Goal: Information Seeking & Learning: Check status

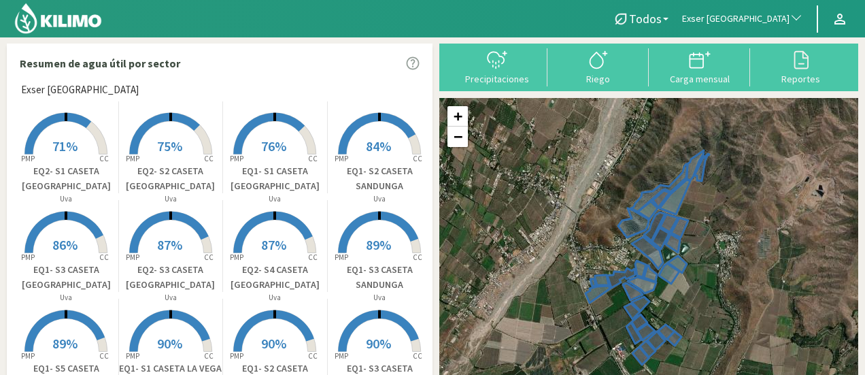
click at [750, 17] on span "Exser [GEOGRAPHIC_DATA]" at bounding box center [735, 19] width 107 height 14
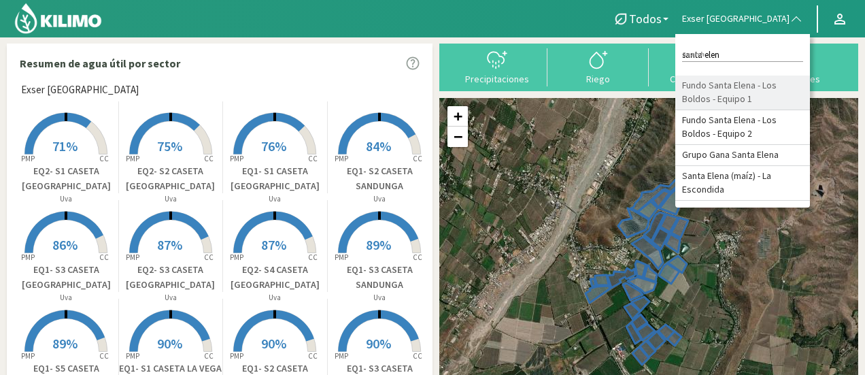
type input "santa elen"
click at [740, 105] on li "Fundo Santa Elena - Los Boldos - Equipo 1" at bounding box center [743, 93] width 135 height 35
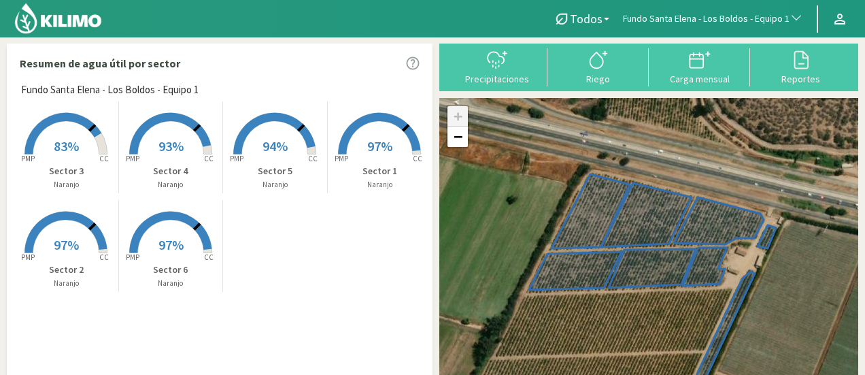
click at [66, 142] on span "83%" at bounding box center [66, 145] width 25 height 17
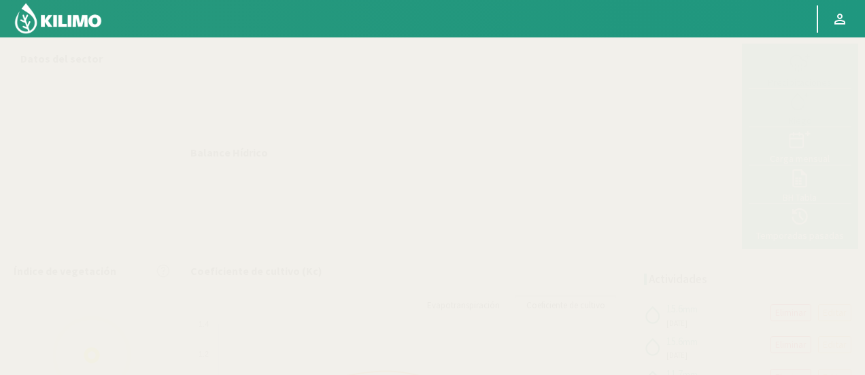
select select "102: Object"
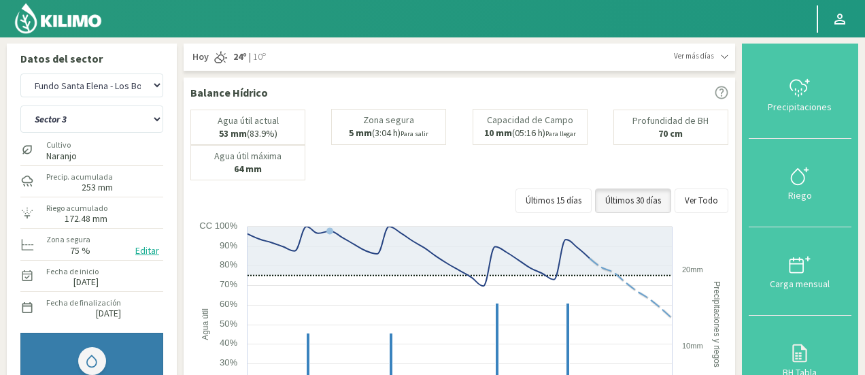
click at [396, 89] on div "Balance Hídrico" at bounding box center [459, 92] width 538 height 16
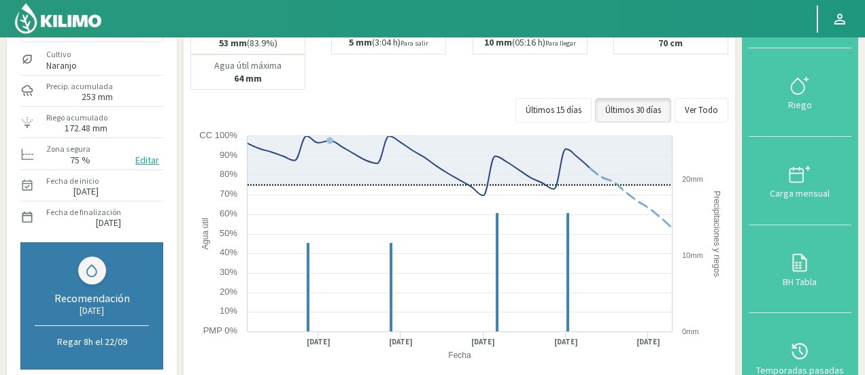
scroll to position [109, 0]
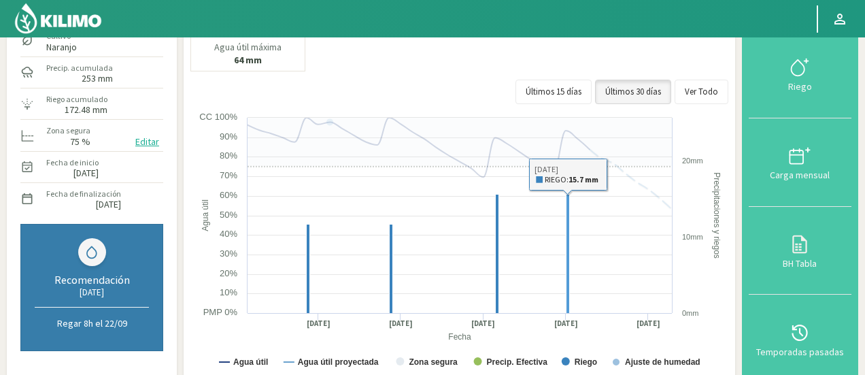
click at [567, 265] on rect at bounding box center [568, 254] width 3 height 119
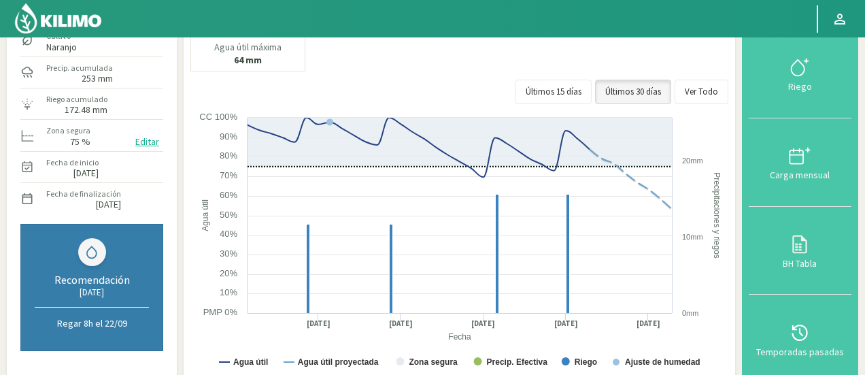
scroll to position [0, 0]
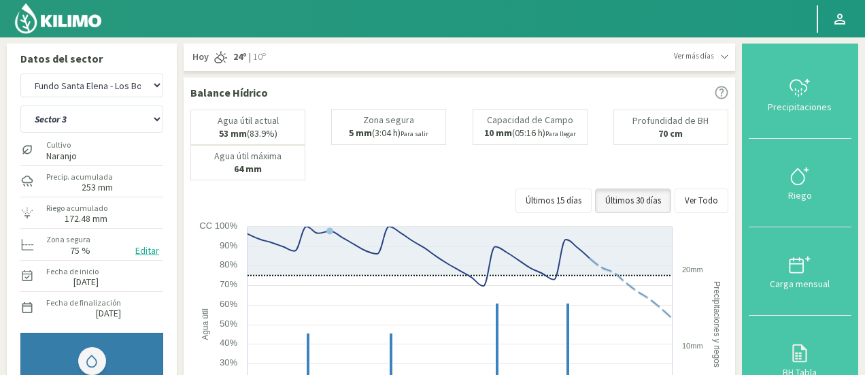
click at [714, 59] on span "Ver más días" at bounding box center [694, 56] width 40 height 12
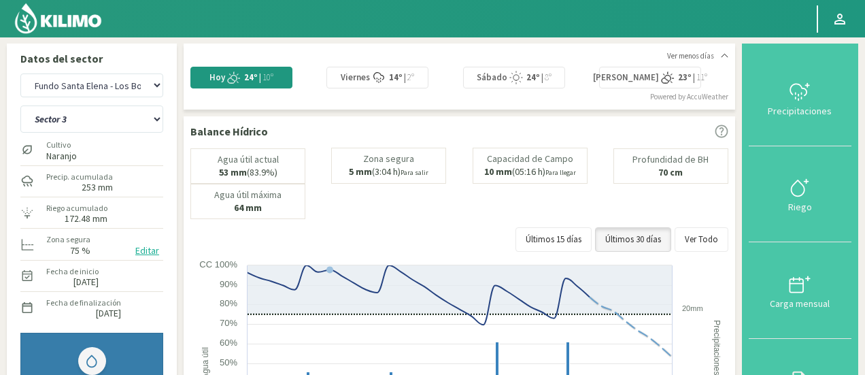
click at [395, 78] on strong "14º" at bounding box center [396, 77] width 14 height 12
click at [105, 112] on select "Sector 1 Sector 2 Sector 3 Sector 4 Sector 5 Sector 6" at bounding box center [91, 118] width 143 height 27
click at [20, 105] on select "Sector 1 Sector 2 Sector 3 Sector 4 Sector 5 Sector 6" at bounding box center [91, 118] width 143 height 27
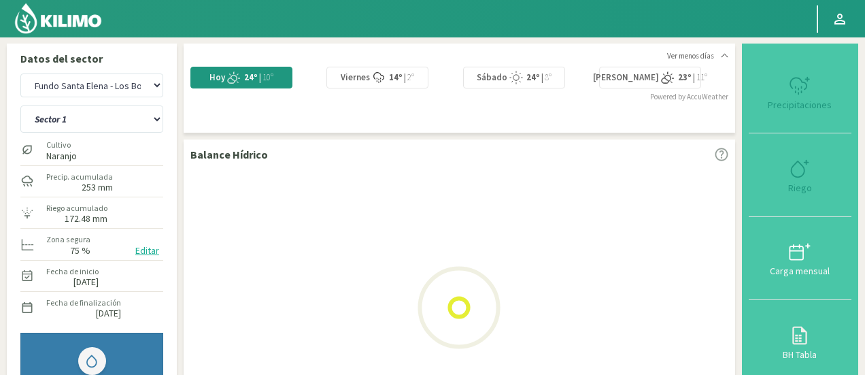
select select "2: Object"
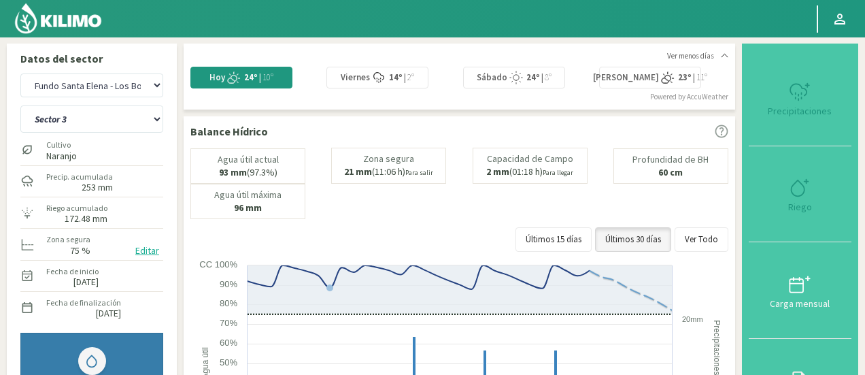
select select "379: Object"
click at [124, 86] on select "Agr. Huertos de Chocalan Agrícola Bakia Agrícola [GEOGRAPHIC_DATA] - IC Agrícol…" at bounding box center [91, 85] width 143 height 24
click at [582, 212] on div "Agua útil actual 93 mm (97.3%) Zona segura 21 mm (11:06 h) Para salir Capacidad…" at bounding box center [459, 183] width 538 height 71
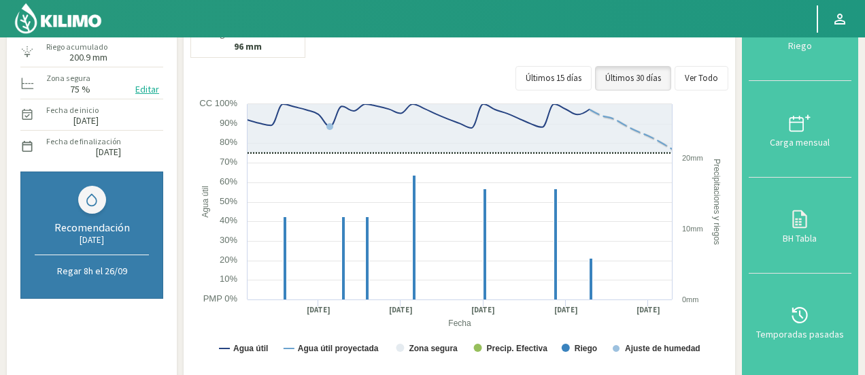
scroll to position [163, 0]
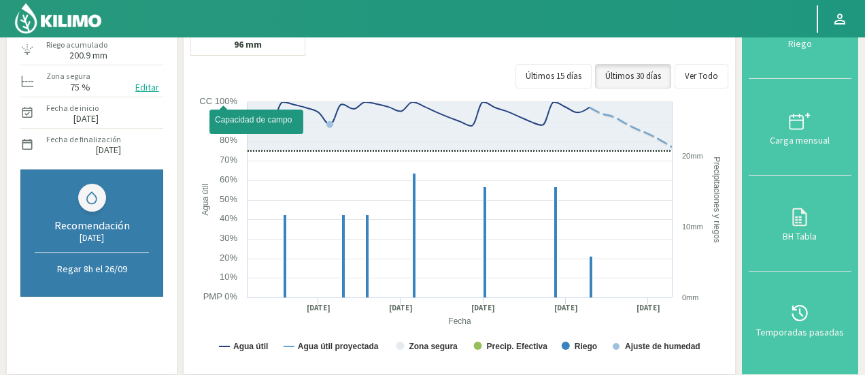
click at [204, 106] on text "CC 100%" at bounding box center [218, 101] width 38 height 10
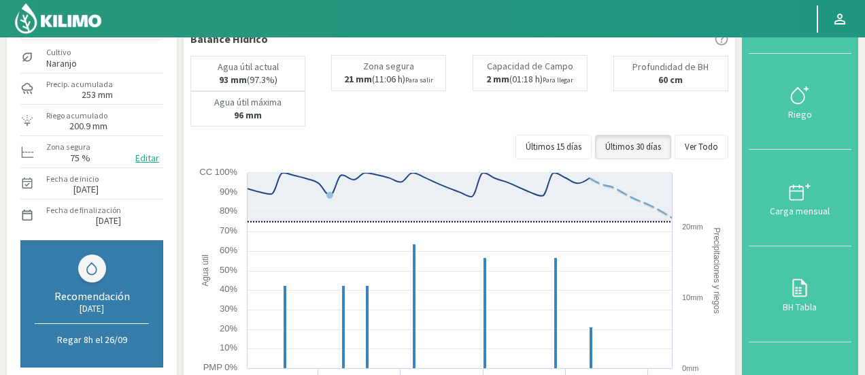
scroll to position [82, 0]
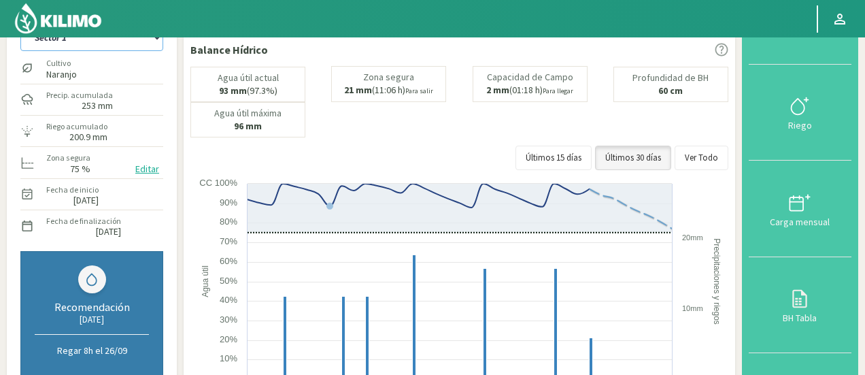
click at [127, 39] on select "Sector 1 Sector 2 Sector 3 Sector 4 Sector 5 Sector 6" at bounding box center [91, 37] width 143 height 27
click at [20, 24] on select "Sector 1 Sector 2 Sector 3 Sector 4 Sector 5 Sector 6" at bounding box center [91, 37] width 143 height 27
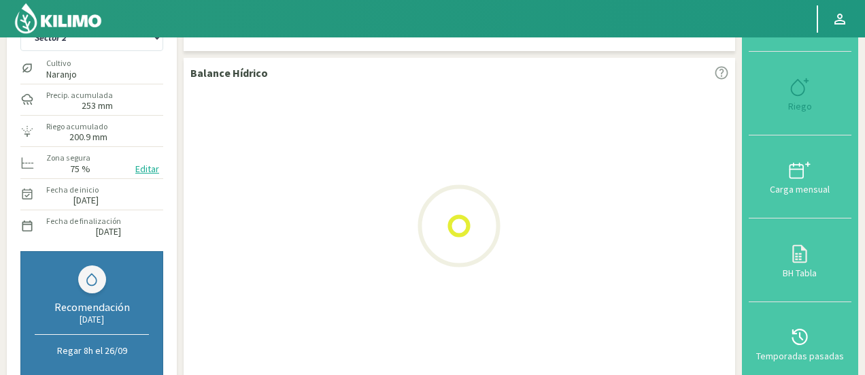
select select "6: Object"
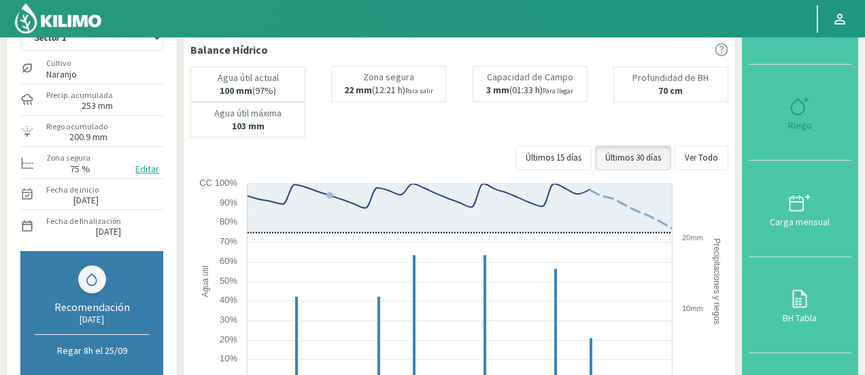
select select "656: Object"
click at [123, 39] on select "Sector 1 Sector 2 Sector 3 Sector 4 Sector 5 Sector 6" at bounding box center [91, 37] width 143 height 27
click at [20, 24] on select "Sector 1 Sector 2 Sector 3 Sector 4 Sector 5 Sector 6" at bounding box center [91, 37] width 143 height 27
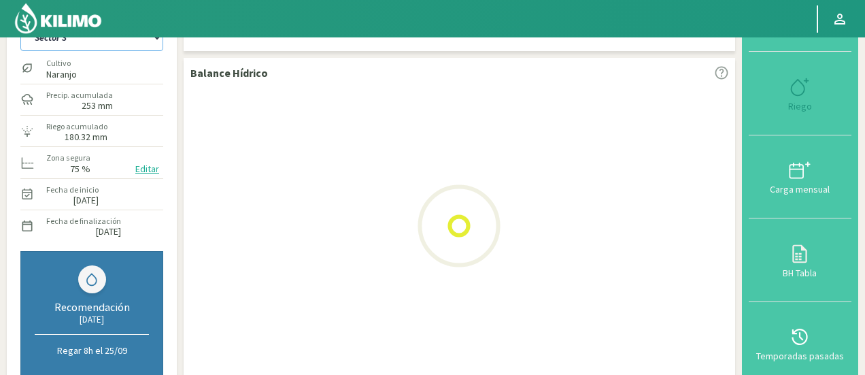
select select "13: Object"
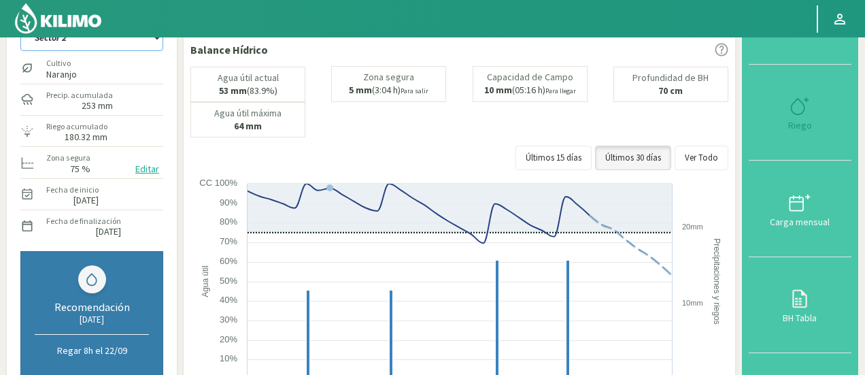
select select "933: Object"
click at [143, 43] on select "Sector 1 Sector 2 Sector 3 Sector 4 Sector 5 Sector 6" at bounding box center [91, 37] width 143 height 27
click at [20, 24] on select "Sector 1 Sector 2 Sector 3 Sector 4 Sector 5 Sector 6" at bounding box center [91, 37] width 143 height 27
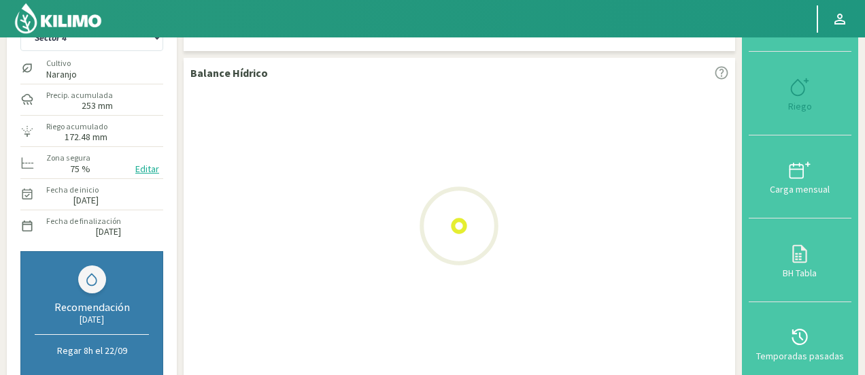
select select "20: Object"
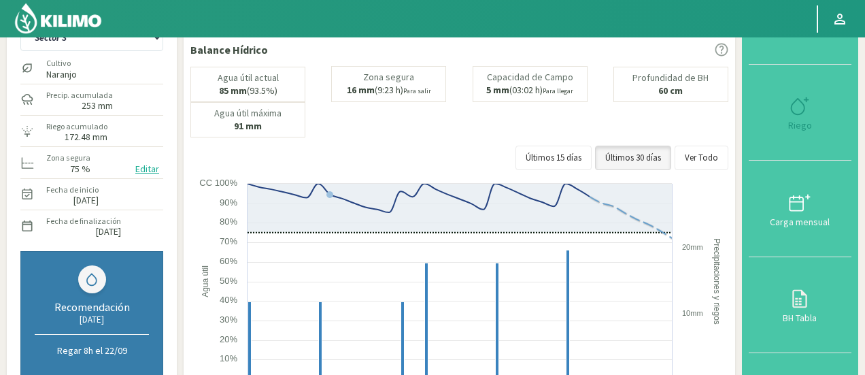
select select "1210: Object"
click at [420, 137] on div "Agua útil actual 85 mm (93.5%) Zona segura 16 mm (9:23 h) Para salir Capacidad …" at bounding box center [459, 101] width 538 height 71
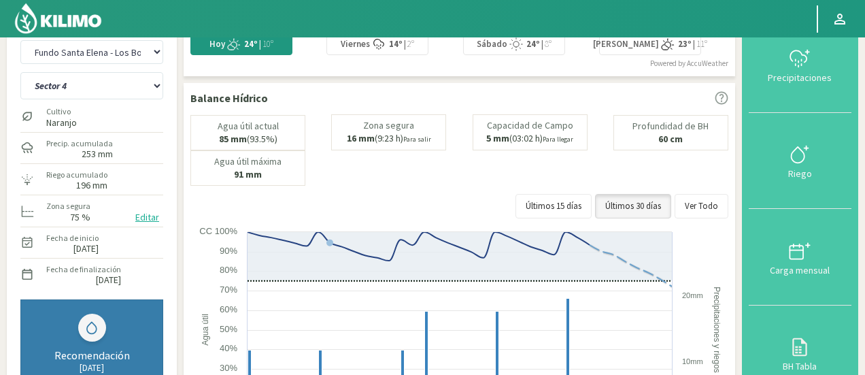
scroll to position [12, 0]
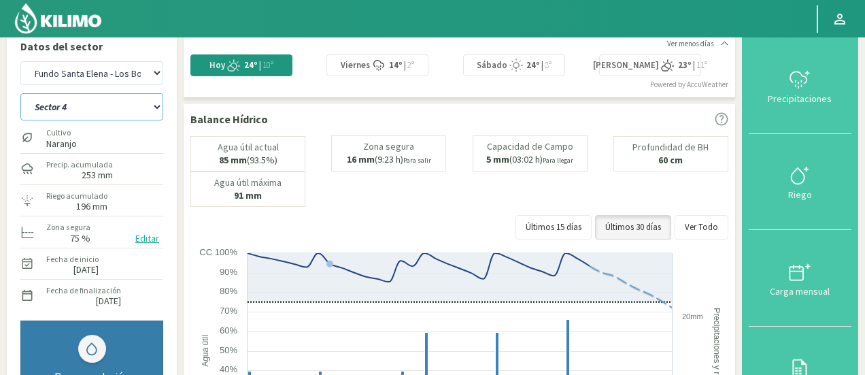
click at [140, 114] on select "Sector 1 Sector 2 Sector 3 Sector 4 Sector 5 Sector 6" at bounding box center [91, 106] width 143 height 27
click at [20, 93] on select "Sector 1 Sector 2 Sector 3 Sector 4 Sector 5 Sector 6" at bounding box center [91, 106] width 143 height 27
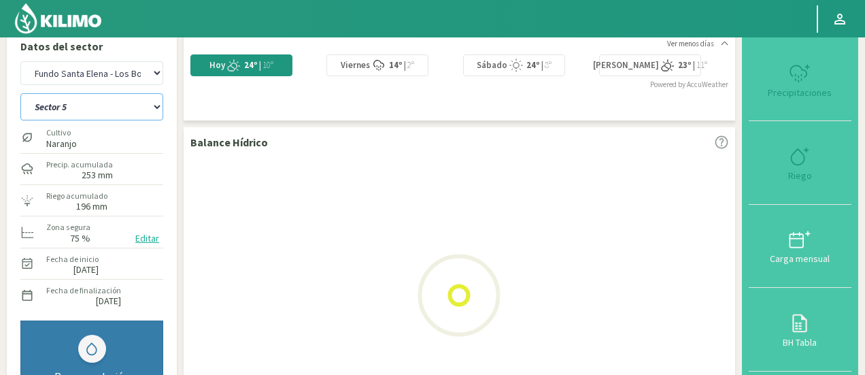
select select "27: Object"
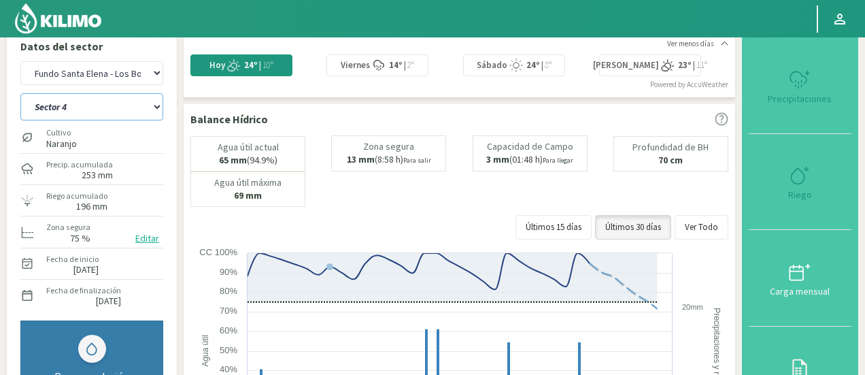
select select "1487: Object"
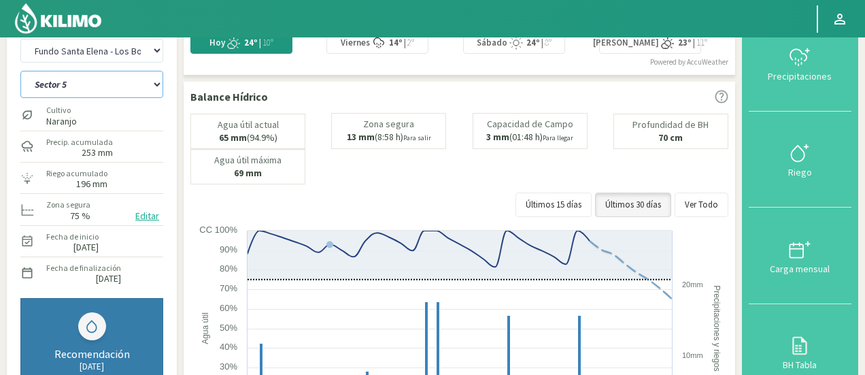
scroll to position [31, 0]
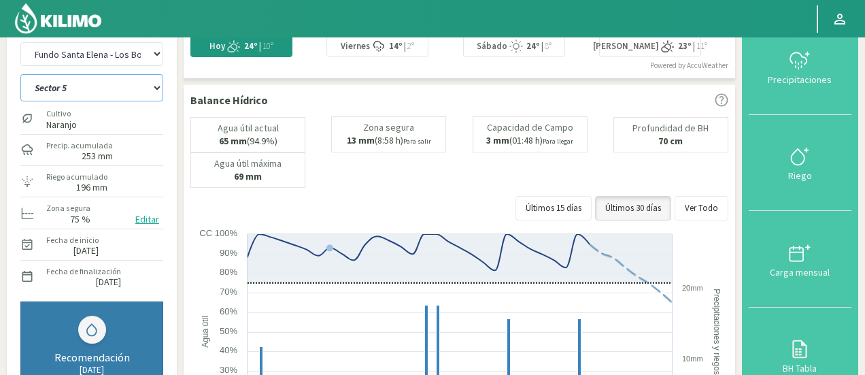
click at [101, 80] on select "Sector 1 Sector 2 Sector 3 Sector 4 Sector 5 Sector 6" at bounding box center [91, 87] width 143 height 27
click at [20, 74] on select "Sector 1 Sector 2 Sector 3 Sector 4 Sector 5 Sector 6" at bounding box center [91, 87] width 143 height 27
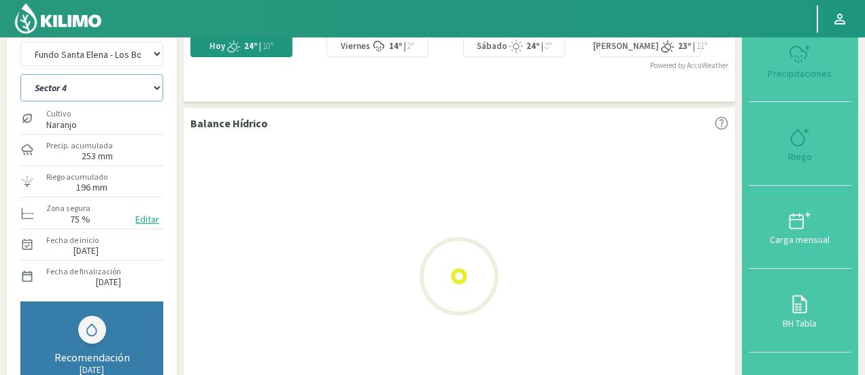
select select "34: Object"
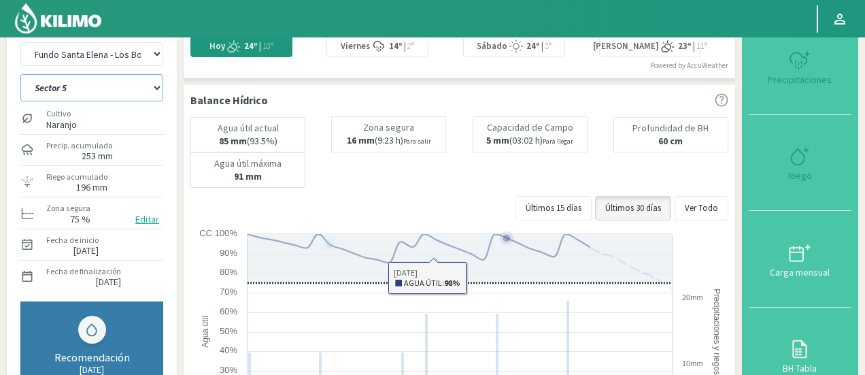
select select "1764: Object"
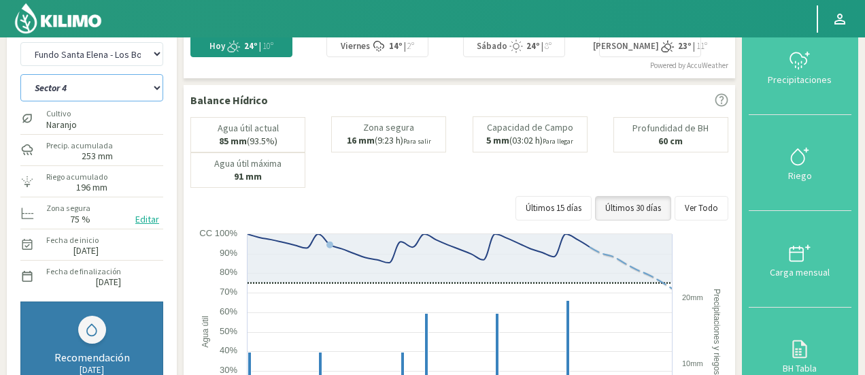
click at [129, 93] on select "Sector 1 Sector 2 Sector 3 Sector 4 Sector 5 Sector 6" at bounding box center [91, 87] width 143 height 27
click at [20, 74] on select "Sector 1 Sector 2 Sector 3 Sector 4 Sector 5 Sector 6" at bounding box center [91, 87] width 143 height 27
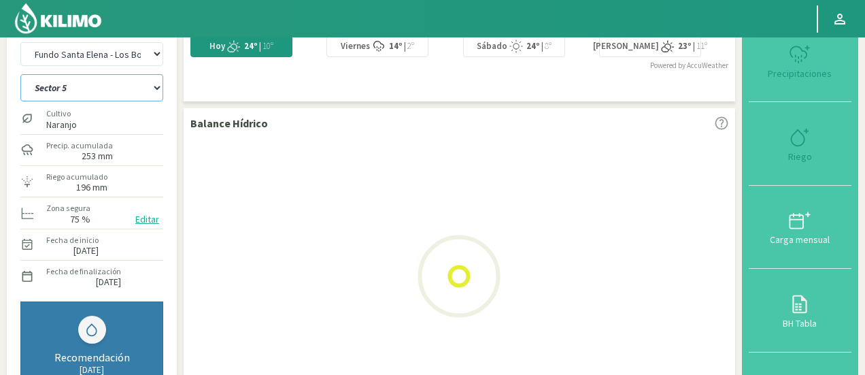
select select "39: Object"
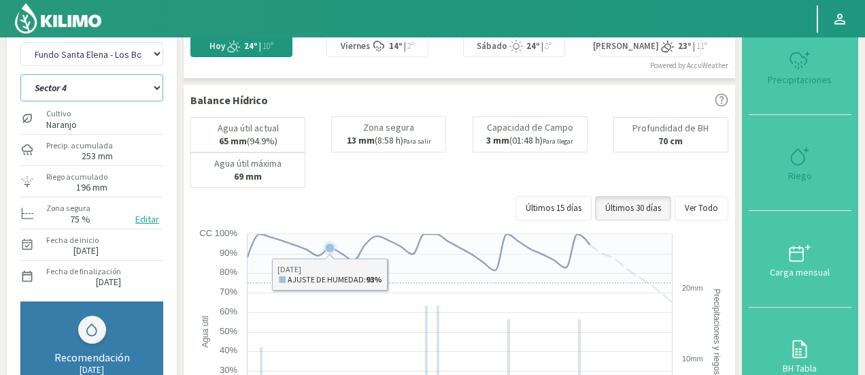
select select "2041: Object"
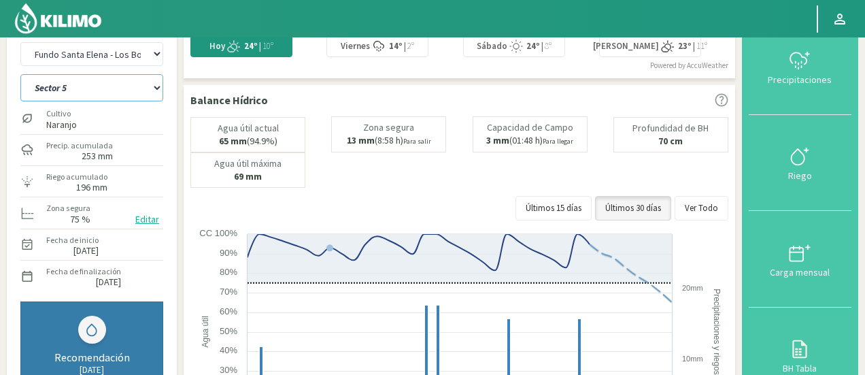
click at [124, 96] on select "Sector 1 Sector 2 Sector 3 Sector 4 Sector 5 Sector 6" at bounding box center [91, 87] width 143 height 27
click at [20, 74] on select "Sector 1 Sector 2 Sector 3 Sector 4 Sector 5 Sector 6" at bounding box center [91, 87] width 143 height 27
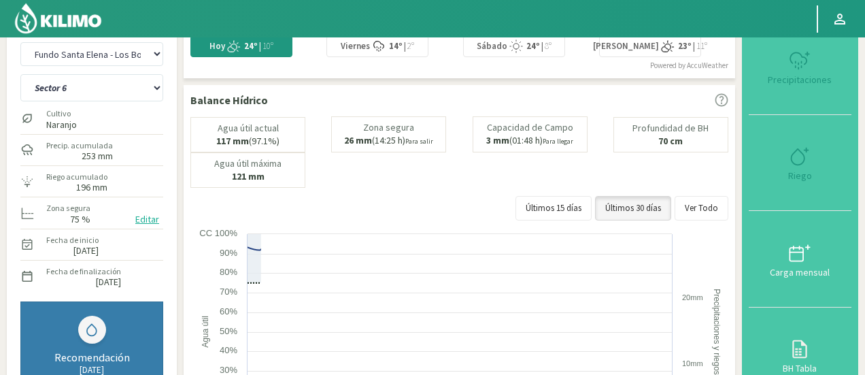
select select "46: Object"
select select "2318: Object"
select select "53: Object"
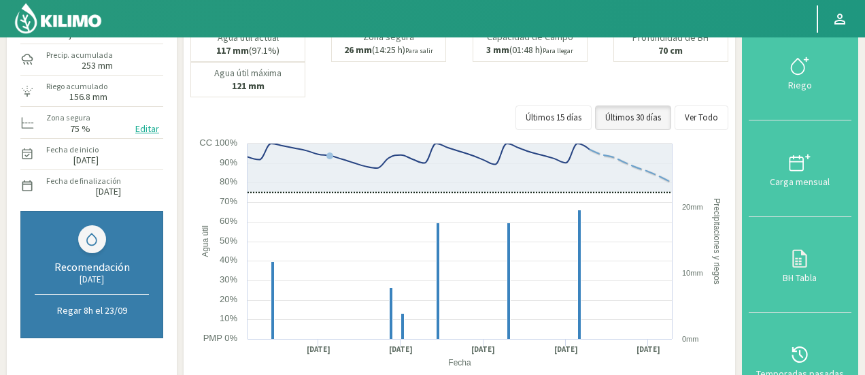
scroll to position [124, 0]
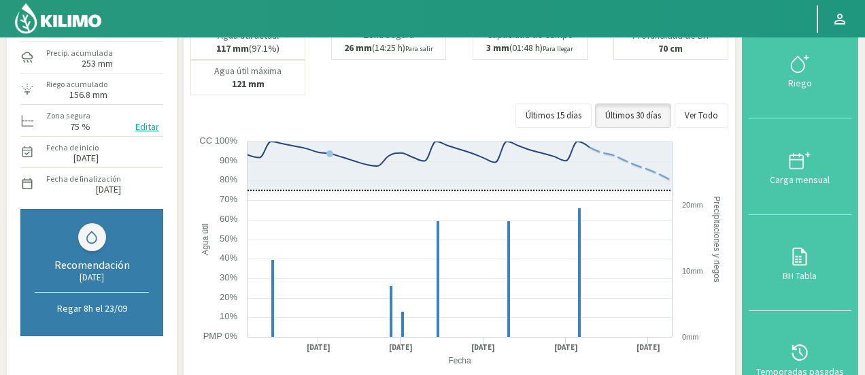
click at [147, 97] on div "Riego acumulado 156.8 mm" at bounding box center [91, 88] width 143 height 29
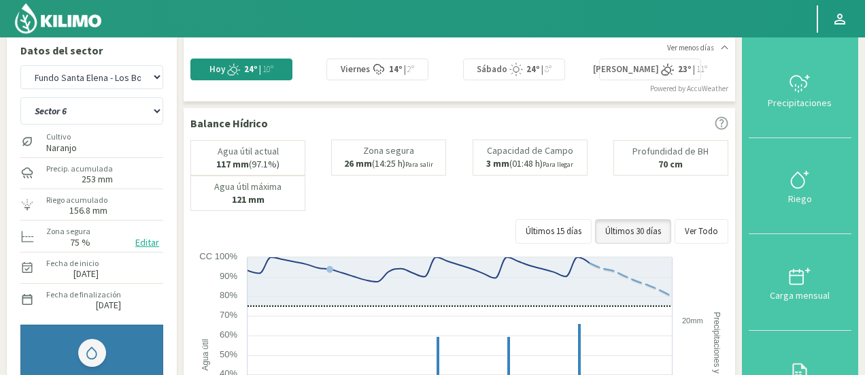
scroll to position [0, 0]
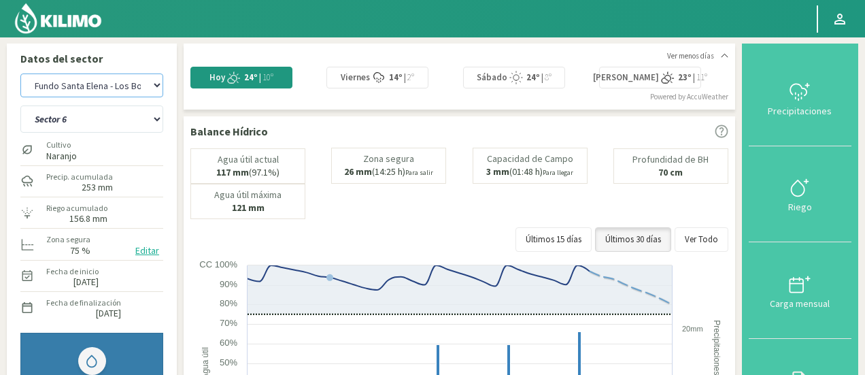
click at [137, 90] on select "Agr. Huertos de Chocalan Agrícola Bakia Agrícola [GEOGRAPHIC_DATA] - IC Agrícol…" at bounding box center [91, 85] width 143 height 24
click at [20, 73] on select "Agr. Huertos de Chocalan Agrícola Bakia Agrícola [GEOGRAPHIC_DATA] - IC Agrícol…" at bounding box center [91, 85] width 143 height 24
select select "2596: Object"
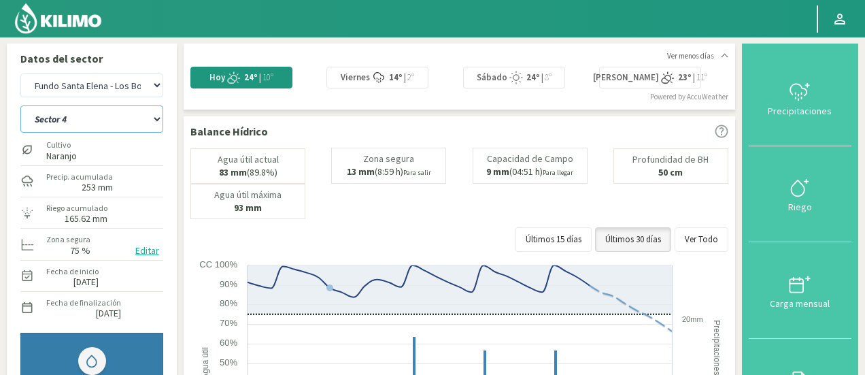
click at [127, 122] on select "Sector 4 Sector 5 Sector 6 Sector 7 Sector 9A Sector 9B" at bounding box center [91, 118] width 143 height 27
click at [169, 190] on div "Agr. Huertos de Chocalan Agrícola Bakia Agrícola [GEOGRAPHIC_DATA] - IC Agrícol…" at bounding box center [92, 307] width 156 height 480
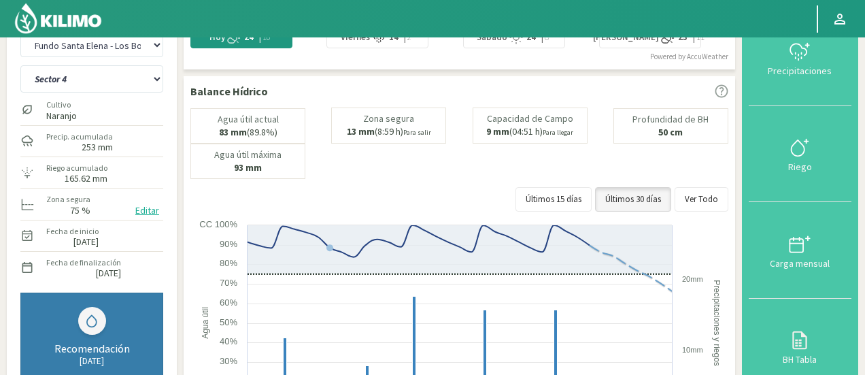
scroll to position [38, 0]
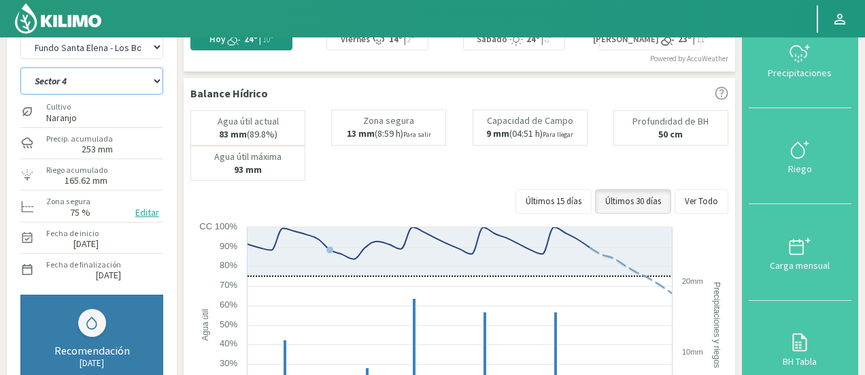
click at [112, 92] on select "Sector 4 Sector 5 Sector 6 Sector 7 Sector 9A Sector 9B" at bounding box center [91, 80] width 143 height 27
click at [20, 67] on select "Sector 4 Sector 5 Sector 6 Sector 7 Sector 9A Sector 9B" at bounding box center [91, 80] width 143 height 27
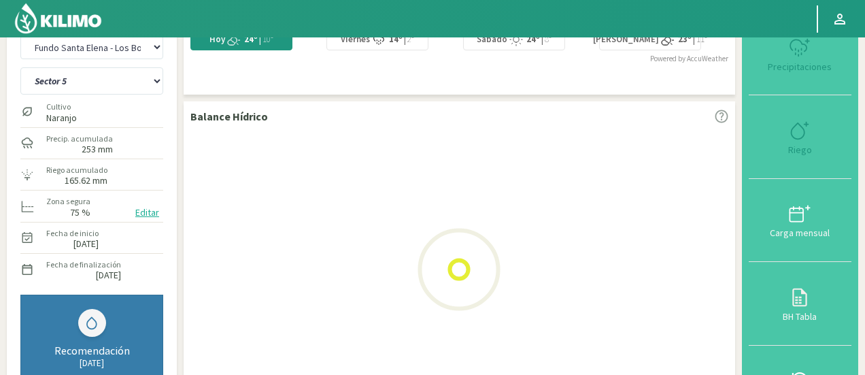
select select "54: Object"
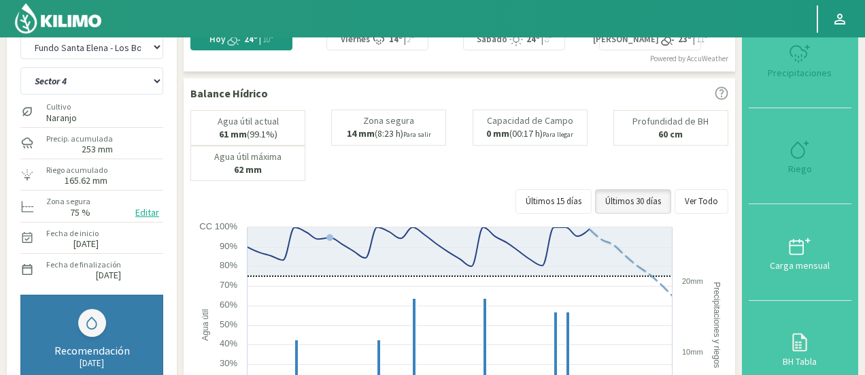
select select "2873: Object"
click at [624, 156] on div "Agua útil actual 61 mm (99.1%) Zona segura 14 mm (8:23 h) Para salir Capacidad …" at bounding box center [459, 145] width 538 height 71
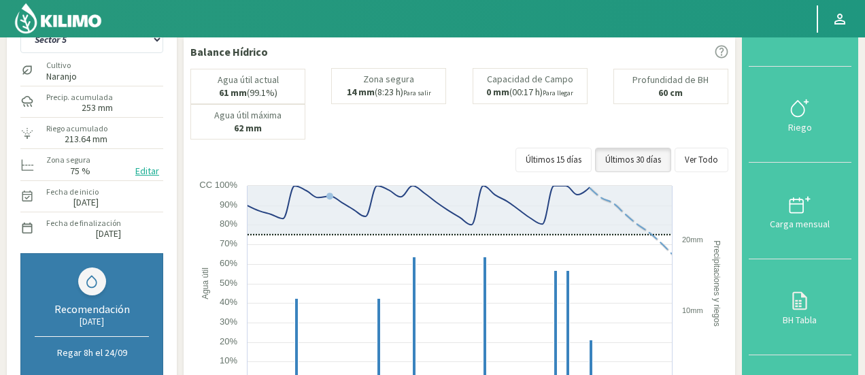
scroll to position [88, 0]
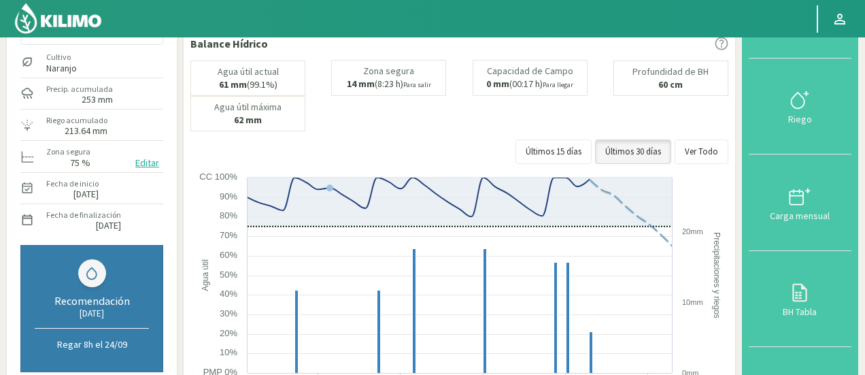
click at [131, 111] on div "Riego acumulado 213.64 mm" at bounding box center [91, 124] width 143 height 29
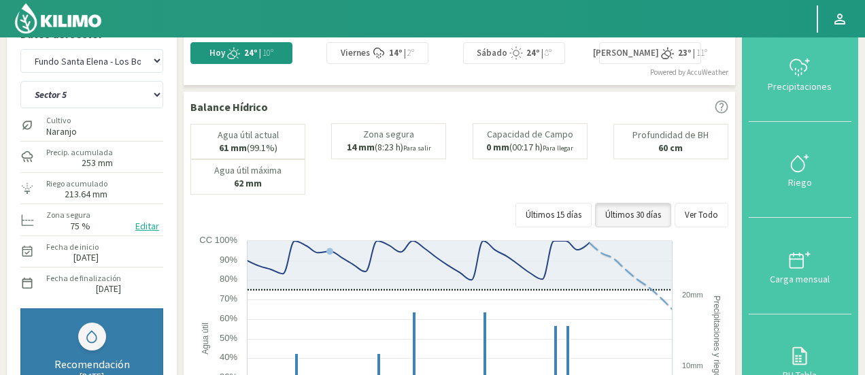
scroll to position [6, 0]
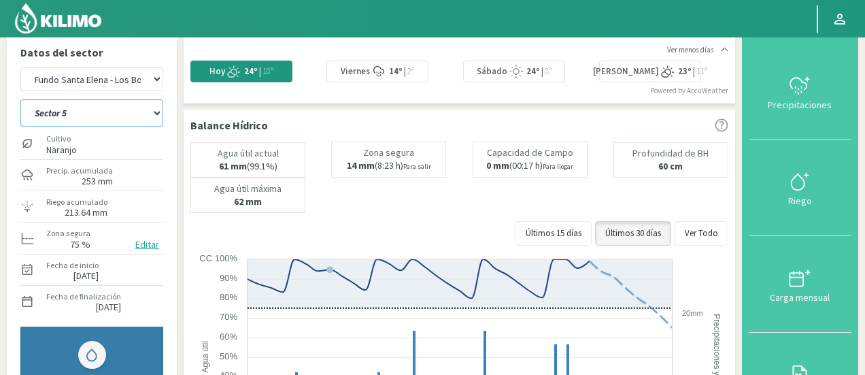
click at [90, 112] on select "Sector 4 Sector 5 Sector 6 Sector 7 Sector 9A Sector 9B" at bounding box center [91, 112] width 143 height 27
click at [20, 99] on select "Sector 4 Sector 5 Sector 6 Sector 7 Sector 9A Sector 9B" at bounding box center [91, 112] width 143 height 27
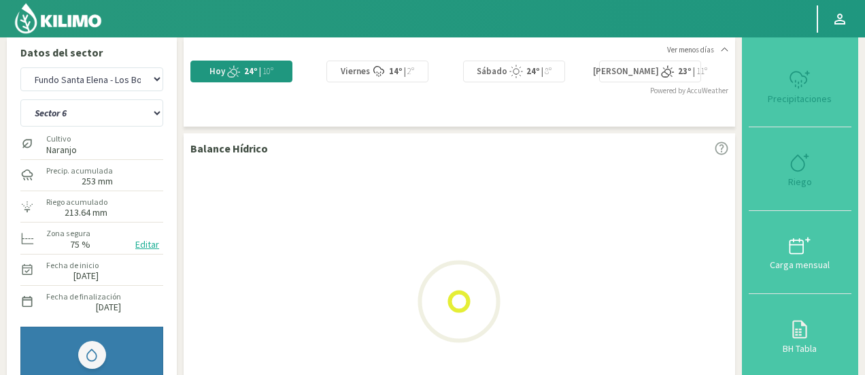
select select "61: Object"
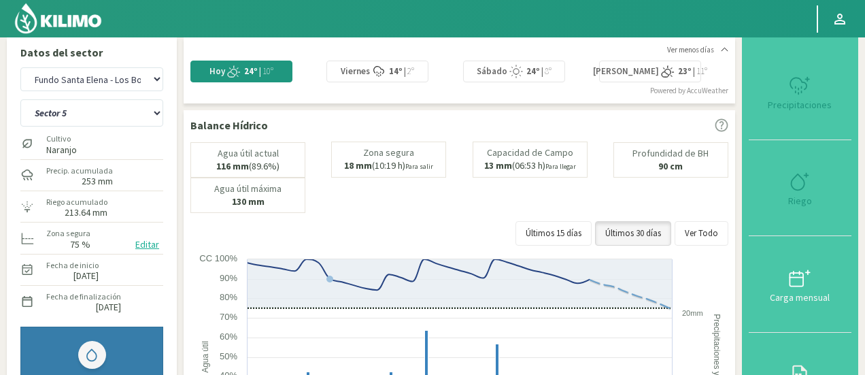
select select "3150: Object"
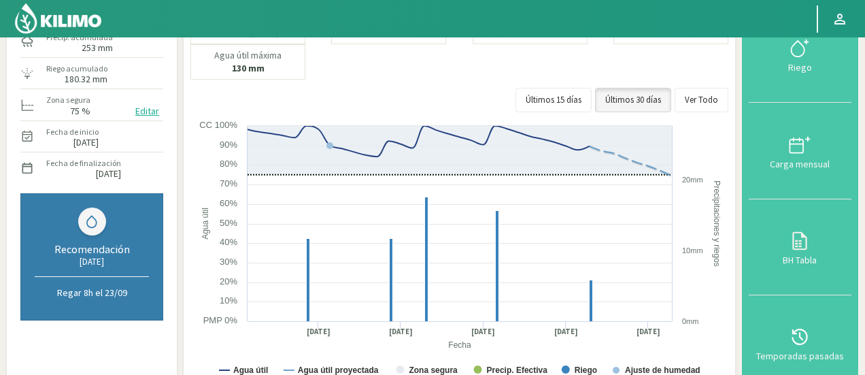
scroll to position [134, 0]
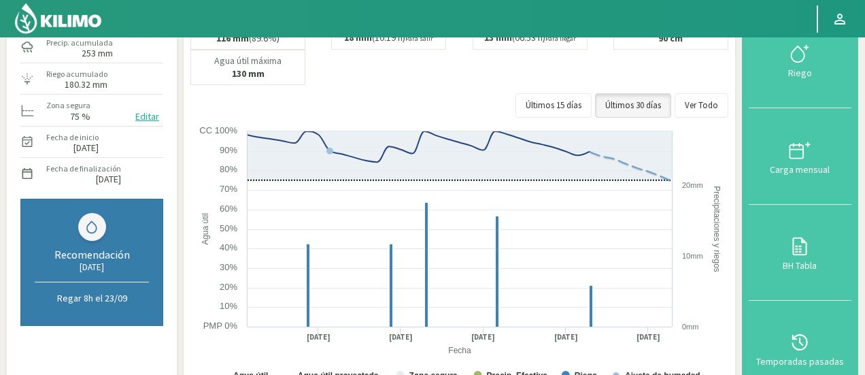
click at [176, 86] on div "Datos del sector Agr. Huertos de Chocalan Agrícola Bakia Agrícola [GEOGRAPHIC_D…" at bounding box center [92, 157] width 170 height 494
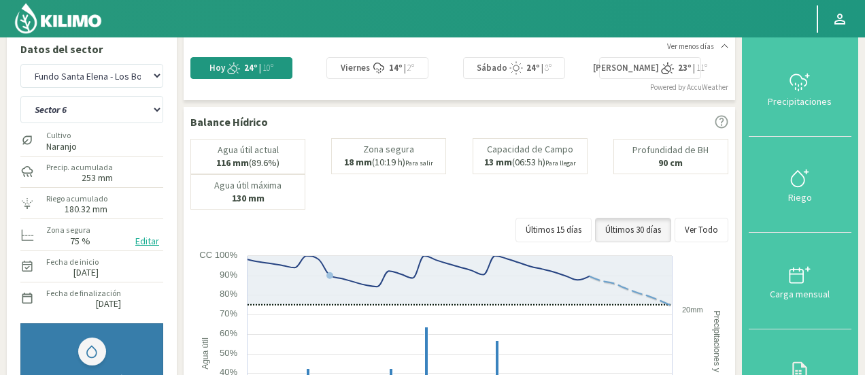
scroll to position [0, 0]
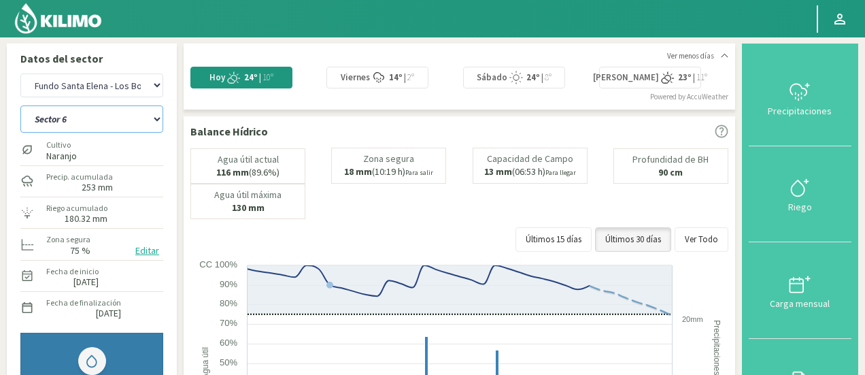
click at [131, 119] on select "Sector 4 Sector 5 Sector 6 Sector 7 Sector 9A Sector 9B" at bounding box center [91, 118] width 143 height 27
click at [20, 105] on select "Sector 4 Sector 5 Sector 6 Sector 7 Sector 9A Sector 9B" at bounding box center [91, 118] width 143 height 27
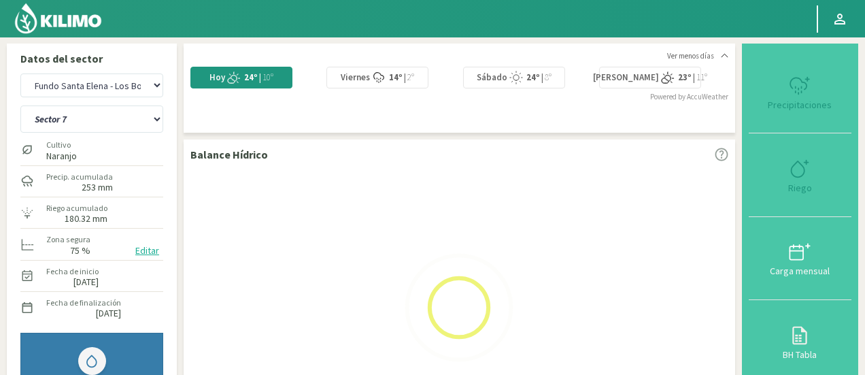
click at [90, 198] on div "Riego acumulado 180.32 mm" at bounding box center [77, 212] width 64 height 29
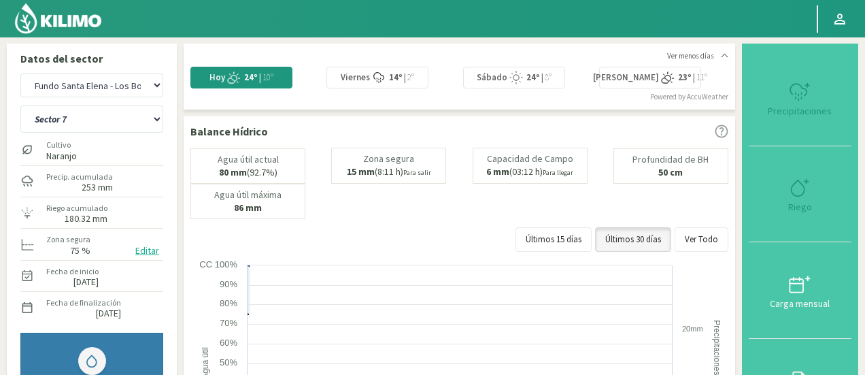
select select "68: Object"
select select "3427: Object"
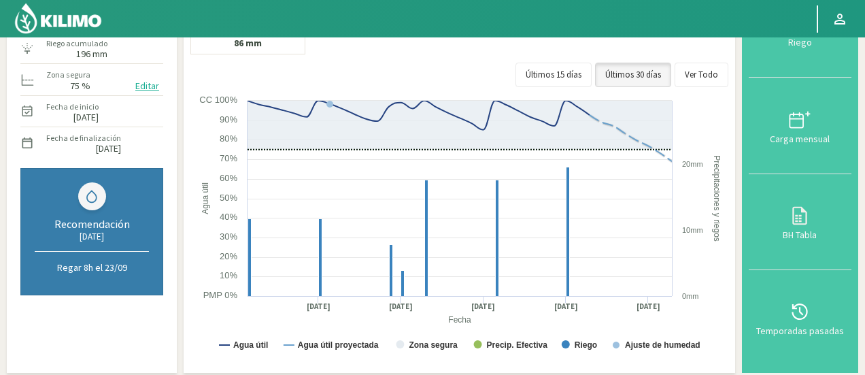
scroll to position [110, 0]
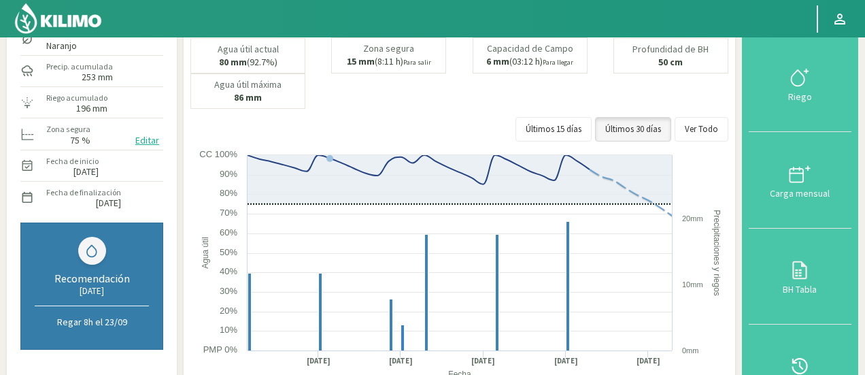
click at [150, 99] on div "Riego acumulado 196 mm" at bounding box center [91, 102] width 143 height 29
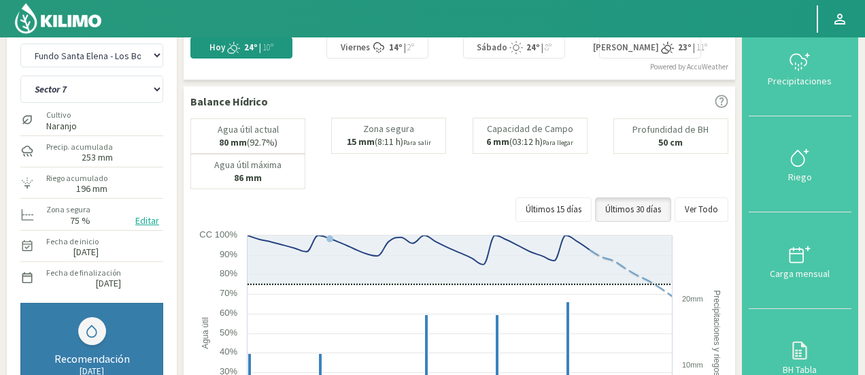
scroll to position [0, 0]
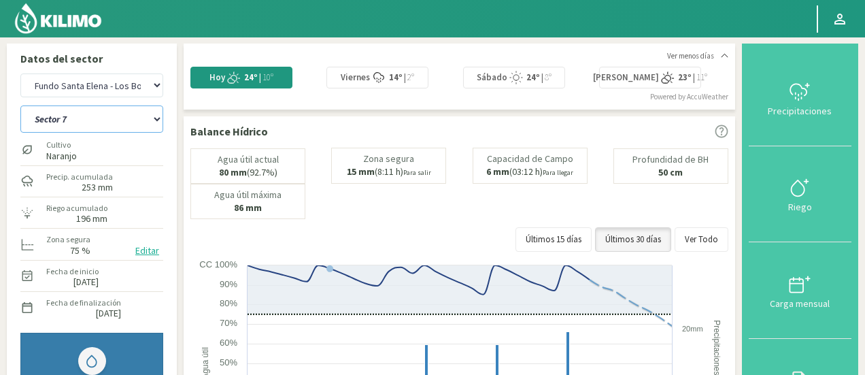
click at [89, 129] on select "Sector 4 Sector 5 Sector 6 Sector 7 Sector 9A Sector 9B" at bounding box center [91, 118] width 143 height 27
click at [20, 105] on select "Sector 4 Sector 5 Sector 6 Sector 7 Sector 9A Sector 9B" at bounding box center [91, 118] width 143 height 27
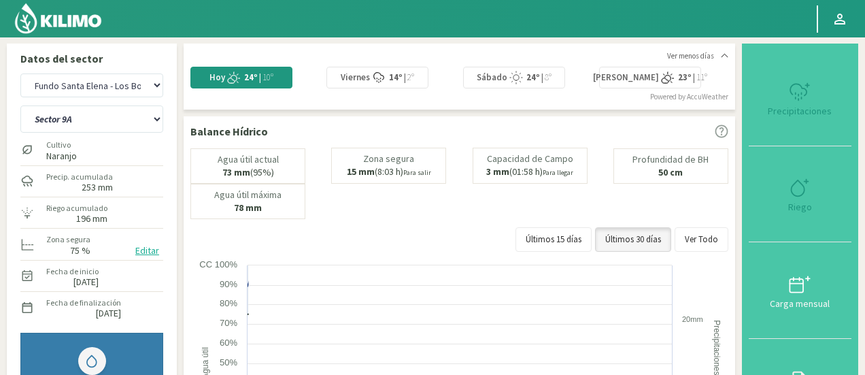
select select "75: Object"
select select "3704: Object"
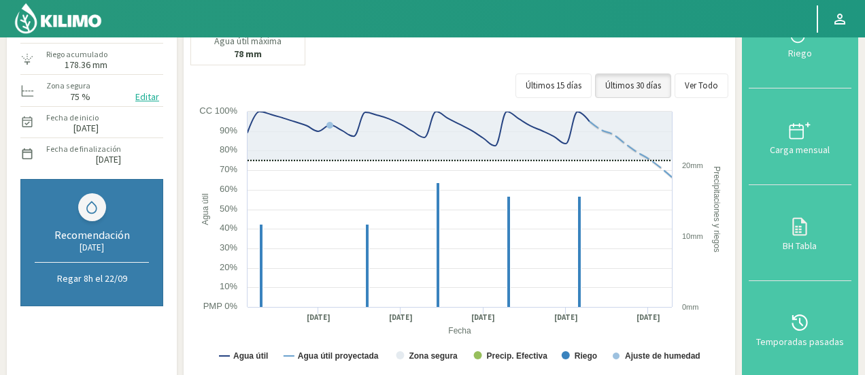
scroll to position [152, 0]
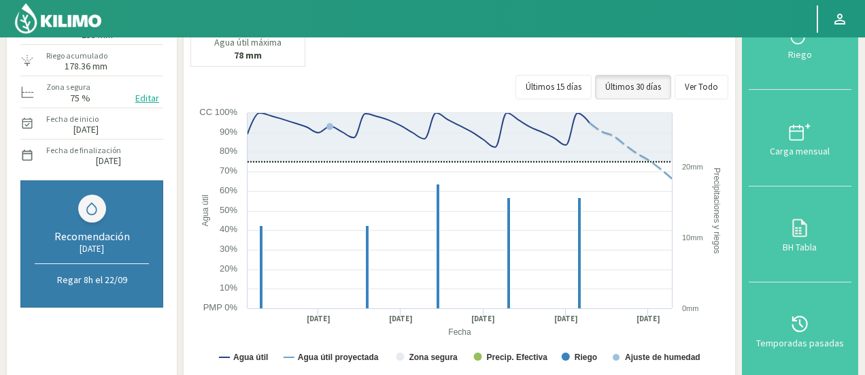
click at [221, 75] on div "Últimos 15 días Últimos 30 días Ver Todo" at bounding box center [459, 87] width 538 height 24
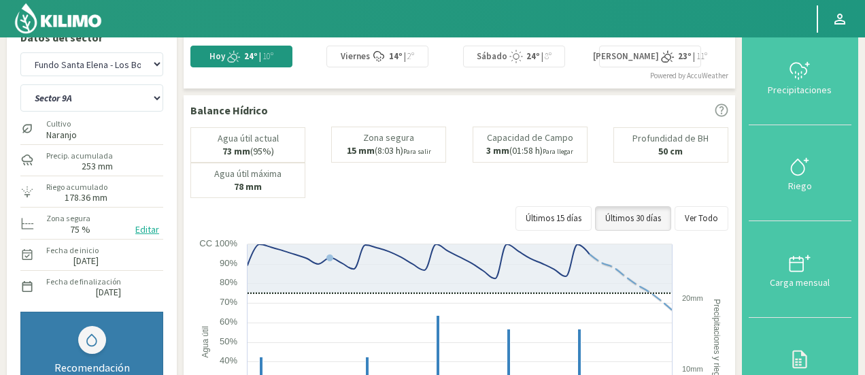
scroll to position [16, 0]
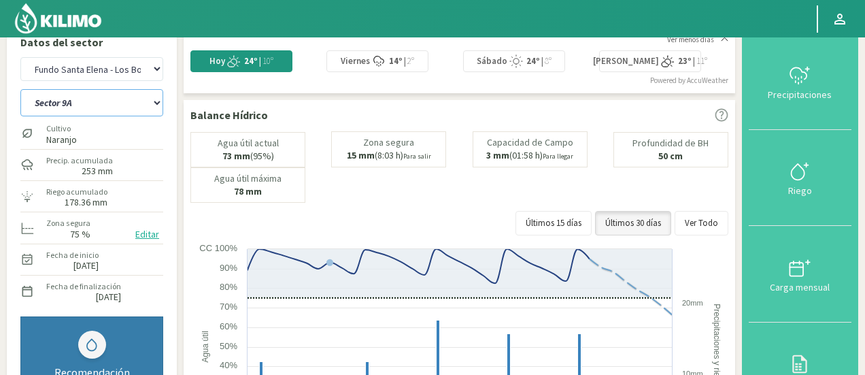
click at [133, 92] on select "Sector 4 Sector 5 Sector 6 Sector 7 Sector 9A Sector 9B" at bounding box center [91, 102] width 143 height 27
click at [20, 89] on select "Sector 4 Sector 5 Sector 6 Sector 7 Sector 9A Sector 9B" at bounding box center [91, 102] width 143 height 27
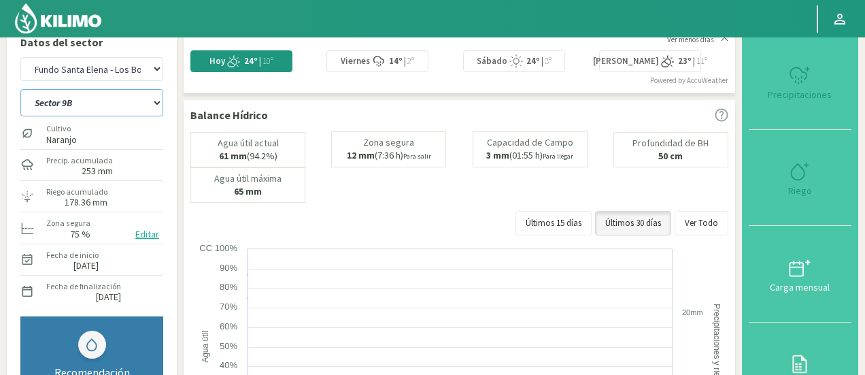
select select "82: Object"
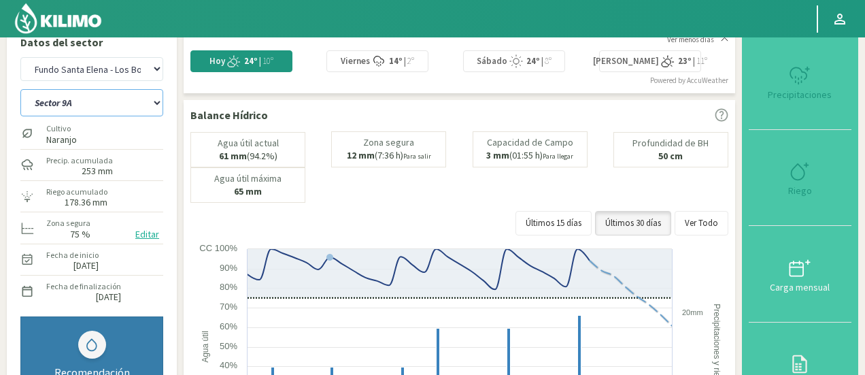
select select "3981: Object"
click at [506, 186] on div "Agua útil actual 61 mm (94.2%) Zona segura 12 mm (7:36 h) Para salir Capacidad …" at bounding box center [459, 166] width 538 height 71
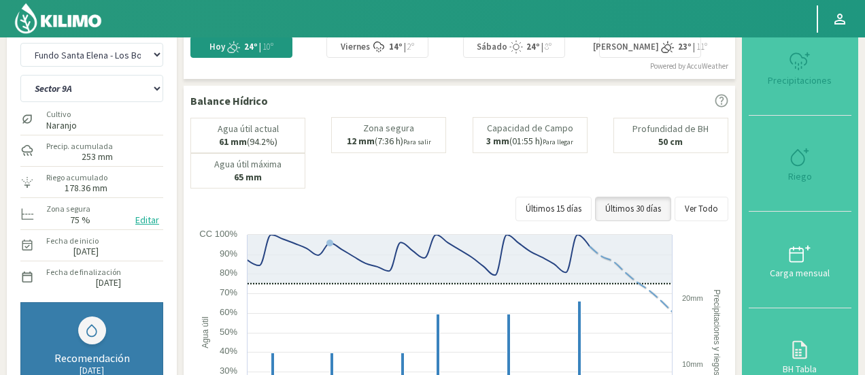
select select "89: Object"
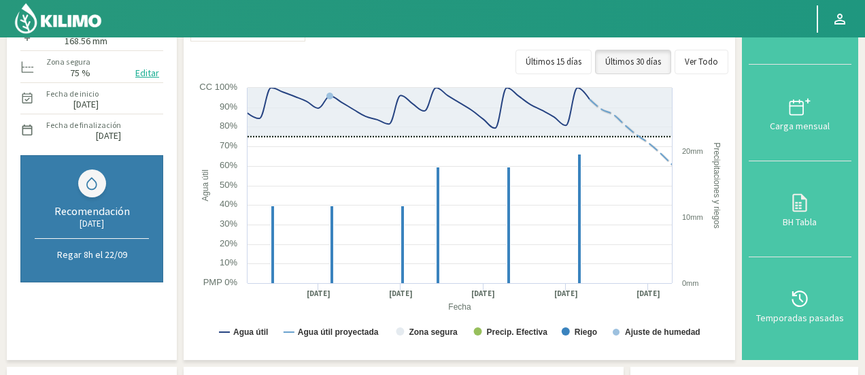
scroll to position [180, 0]
